Goal: Information Seeking & Learning: Understand process/instructions

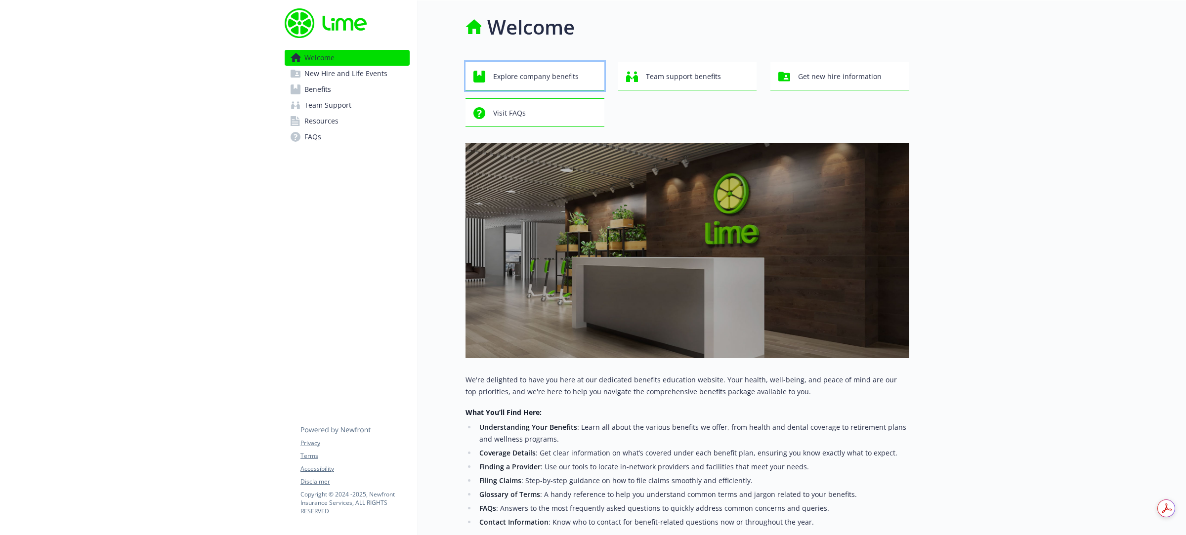
click at [542, 79] on span "Explore company benefits" at bounding box center [536, 76] width 86 height 19
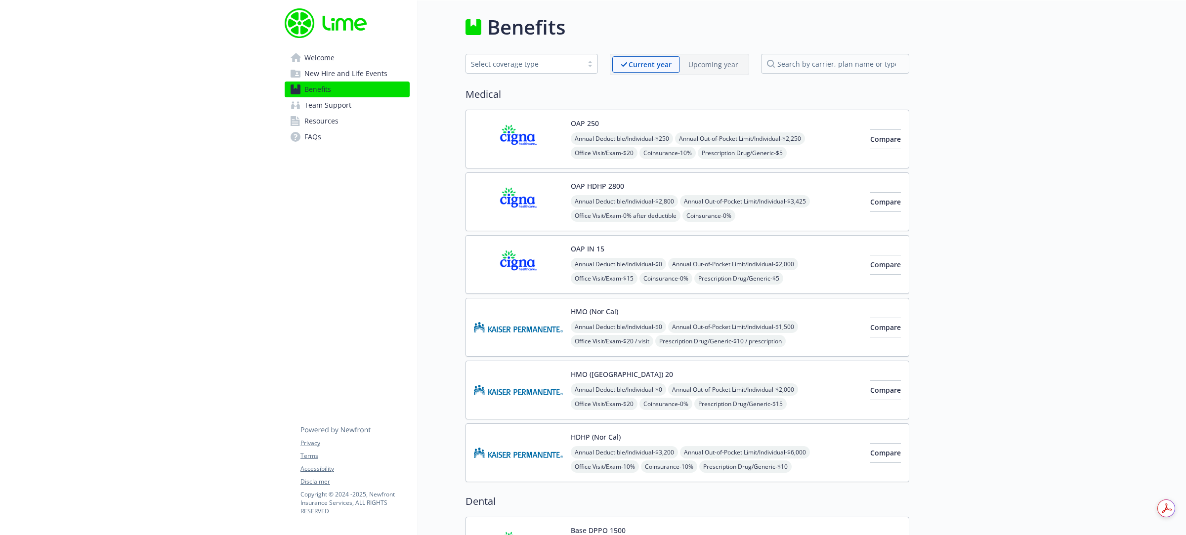
click at [331, 69] on span "New Hire and Life Events" at bounding box center [346, 74] width 83 height 16
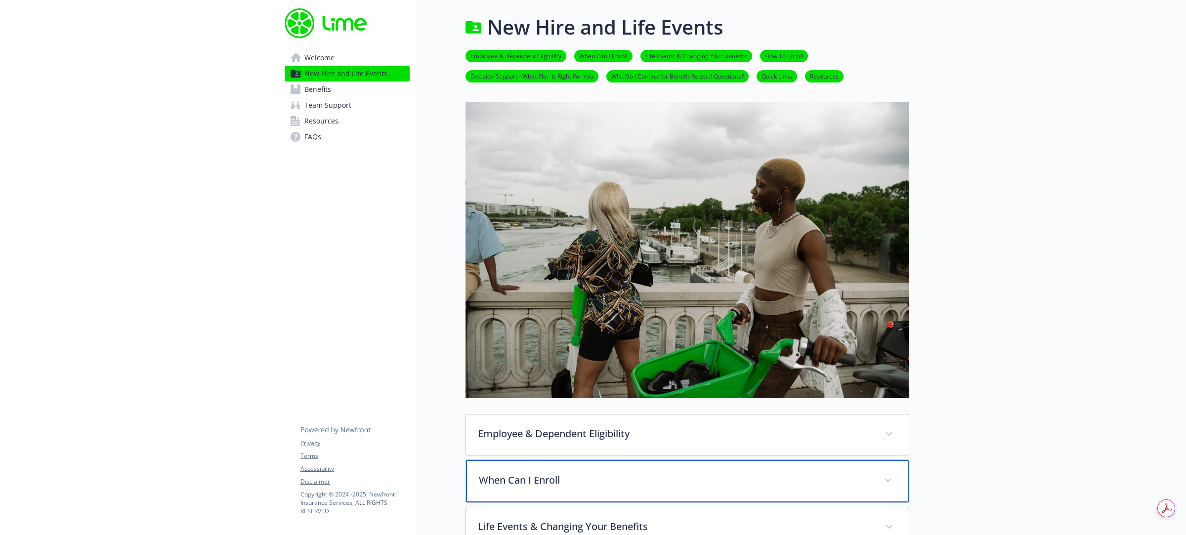
click at [555, 491] on div "When Can I Enroll" at bounding box center [687, 481] width 443 height 43
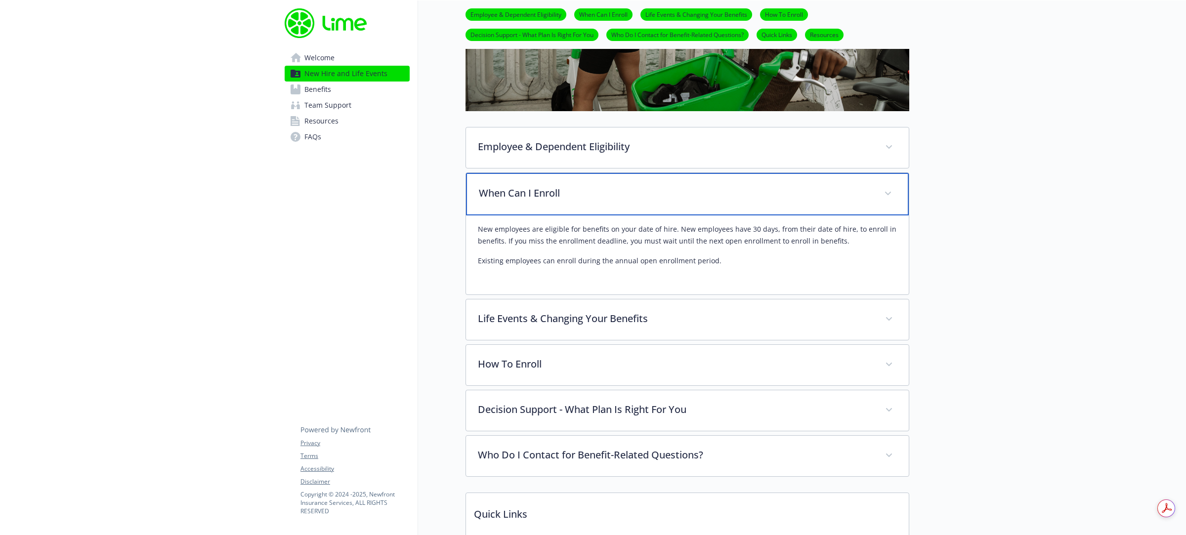
scroll to position [309, 0]
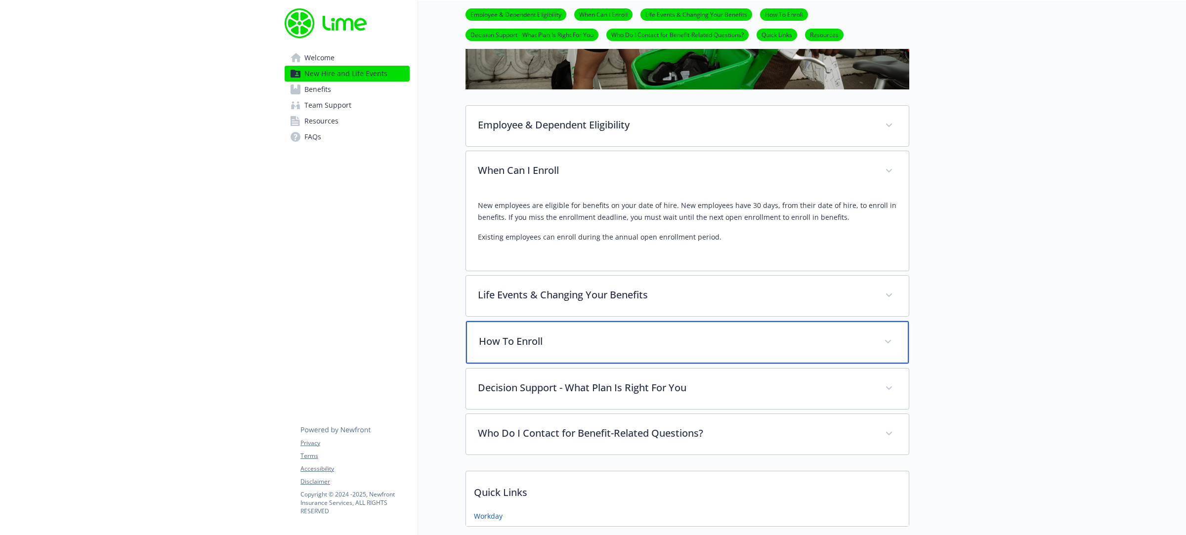
click at [565, 339] on p "How To Enroll" at bounding box center [676, 341] width 394 height 15
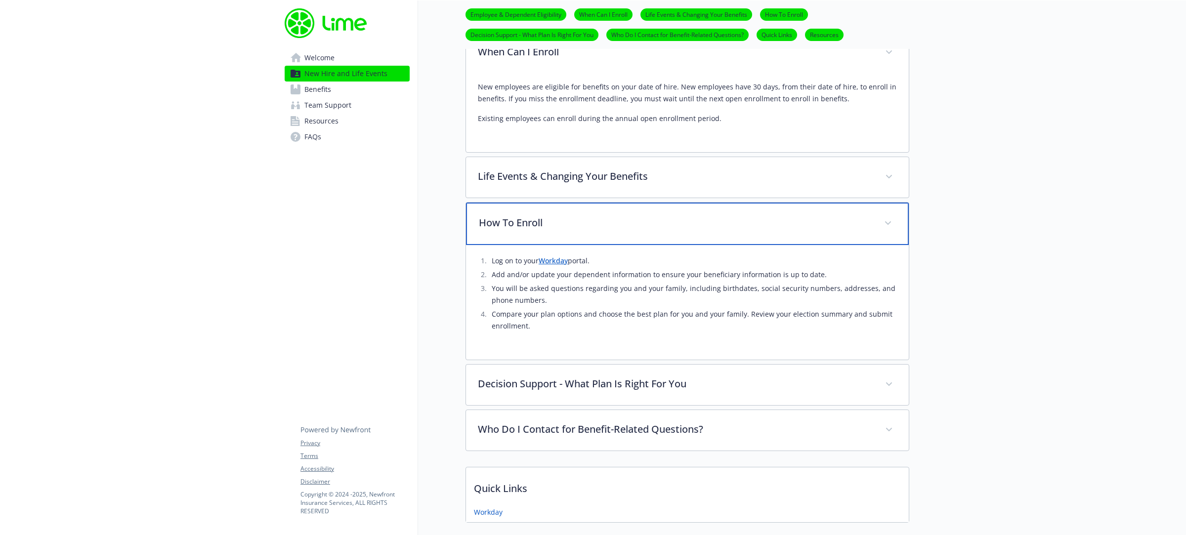
scroll to position [433, 0]
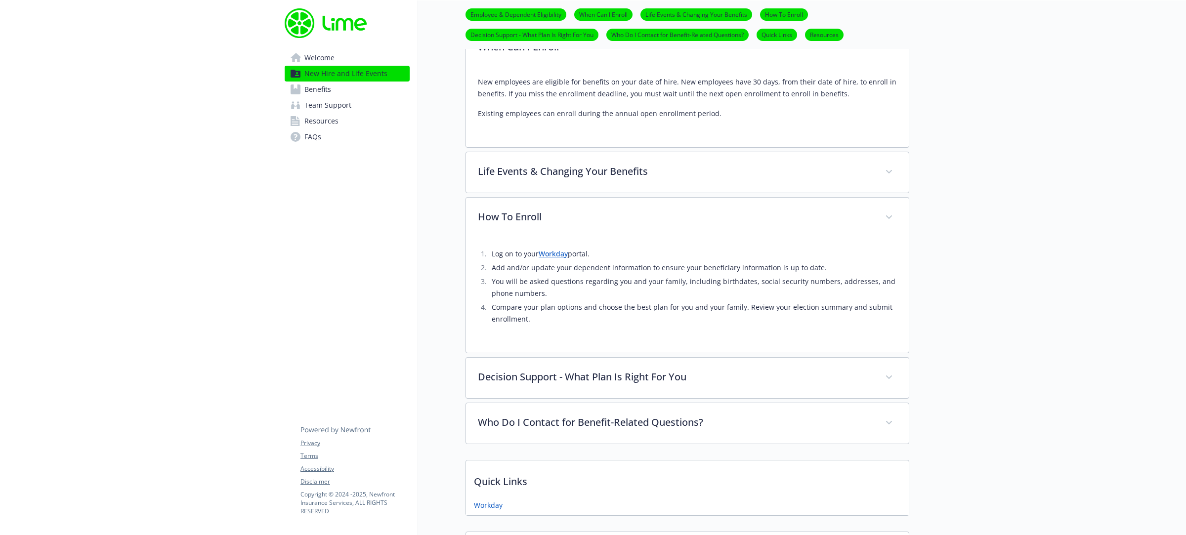
click at [558, 256] on link "Workday" at bounding box center [553, 253] width 29 height 9
